Goal: Task Accomplishment & Management: Manage account settings

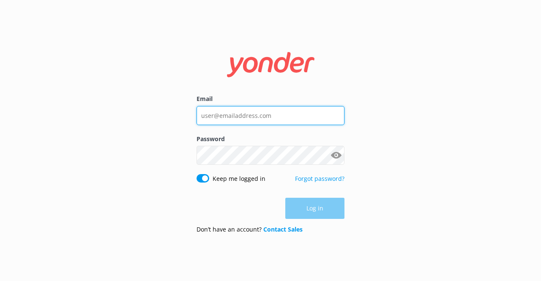
type input "[EMAIL_ADDRESS][DOMAIN_NAME]"
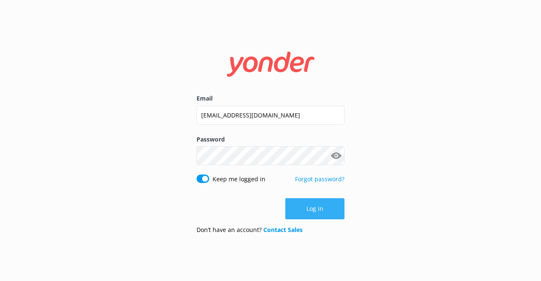
click at [308, 215] on div "Log in" at bounding box center [271, 208] width 148 height 21
click at [308, 215] on button "Log in" at bounding box center [315, 208] width 59 height 21
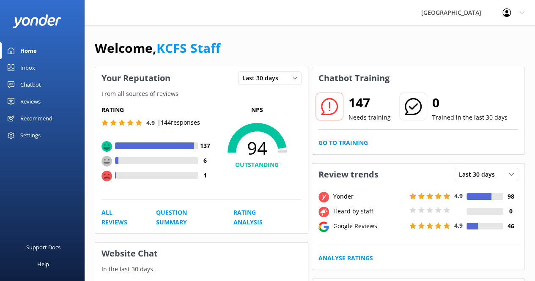
click at [30, 67] on div "Inbox" at bounding box center [27, 67] width 15 height 17
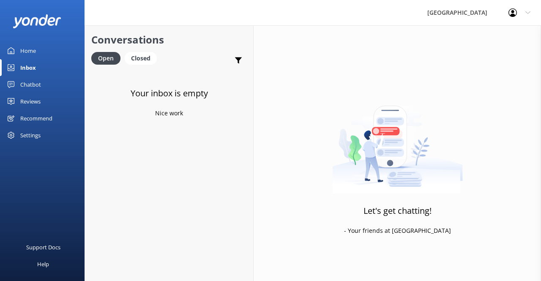
click at [36, 102] on div "Reviews" at bounding box center [30, 101] width 20 height 17
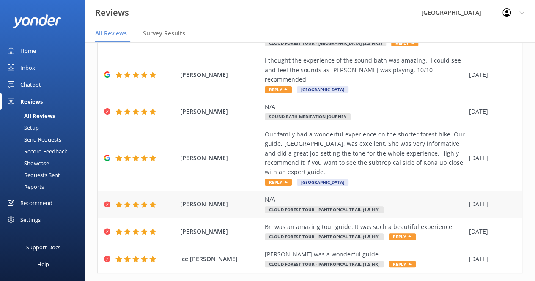
scroll to position [240, 0]
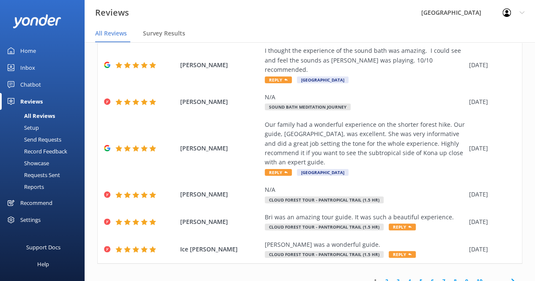
click at [382, 278] on link "2" at bounding box center [386, 282] width 11 height 8
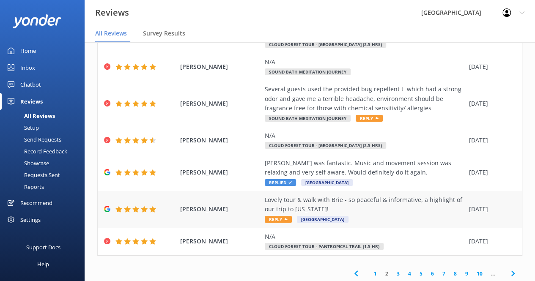
scroll to position [307, 0]
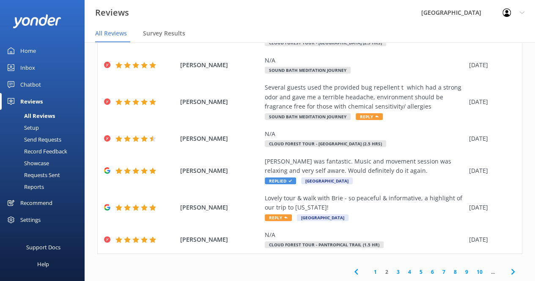
click at [393, 273] on link "3" at bounding box center [398, 272] width 11 height 8
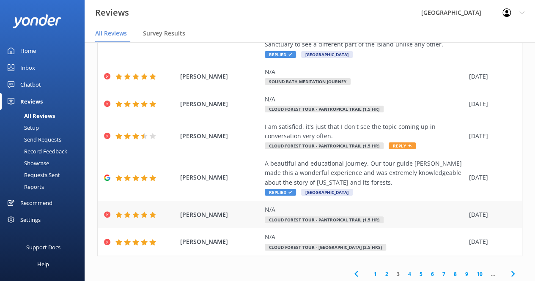
scroll to position [212, 0]
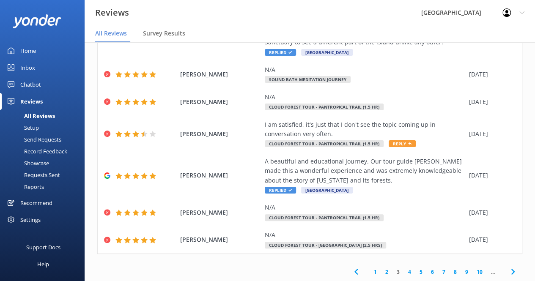
click at [404, 269] on link "4" at bounding box center [409, 272] width 11 height 8
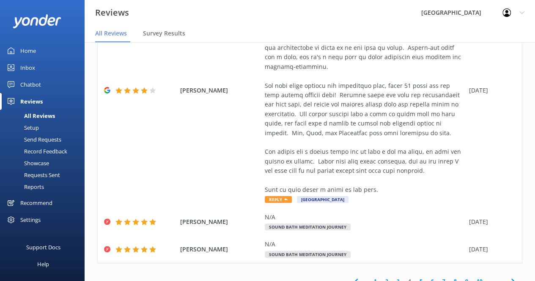
scroll to position [477, 0]
click at [416, 278] on link "5" at bounding box center [420, 282] width 11 height 8
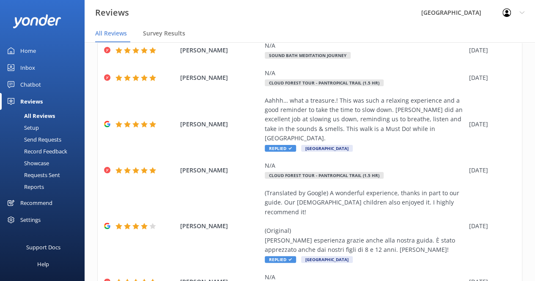
scroll to position [335, 0]
